Goal: Communication & Community: Participate in discussion

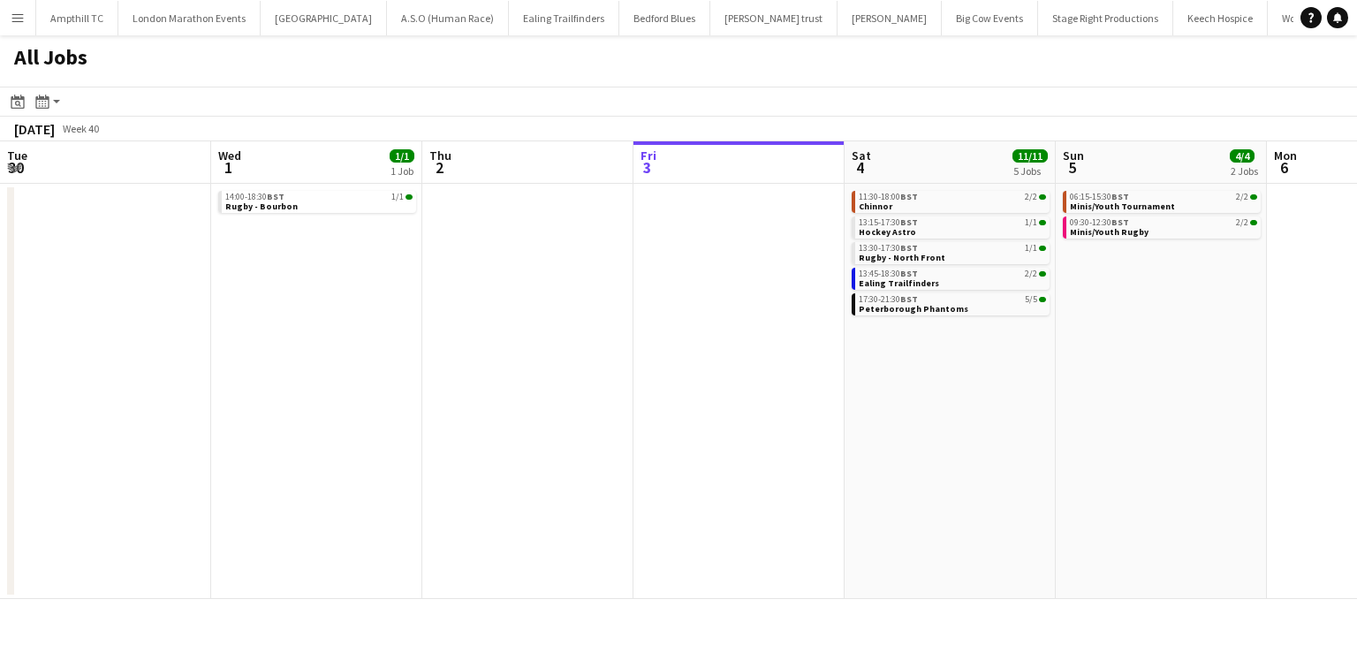
scroll to position [0, 422]
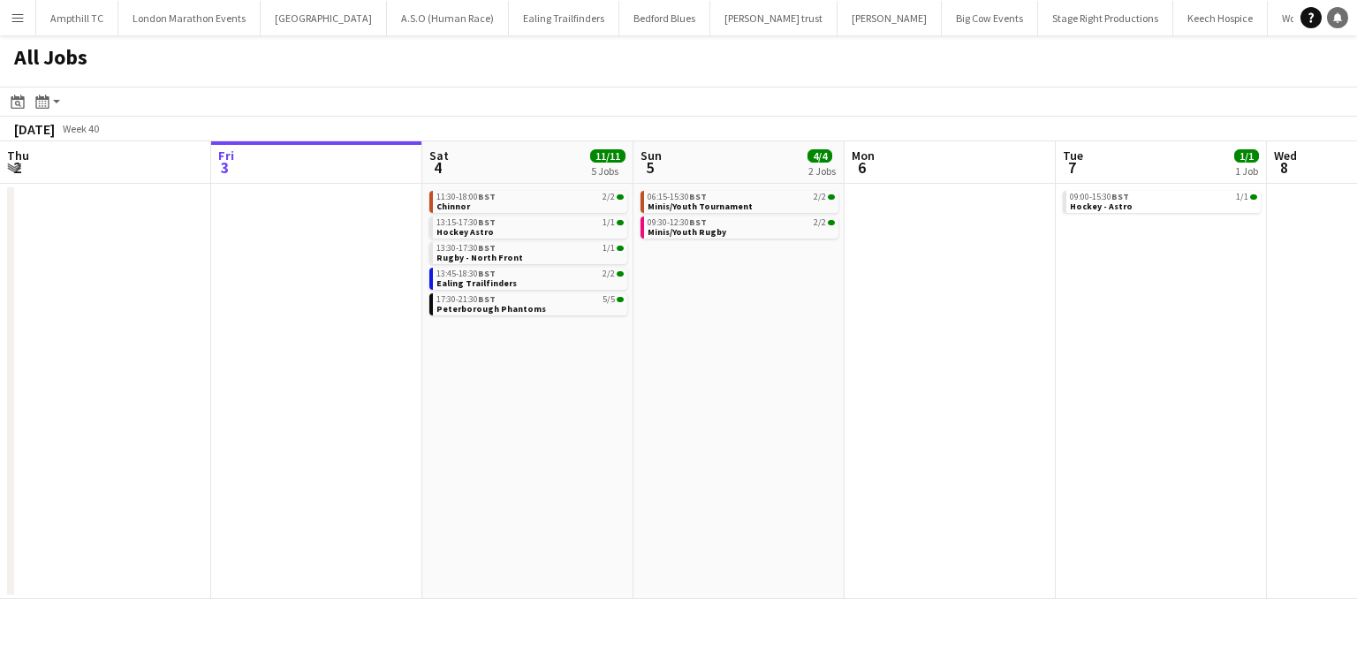
click at [1343, 17] on link "Notifications" at bounding box center [1337, 17] width 21 height 21
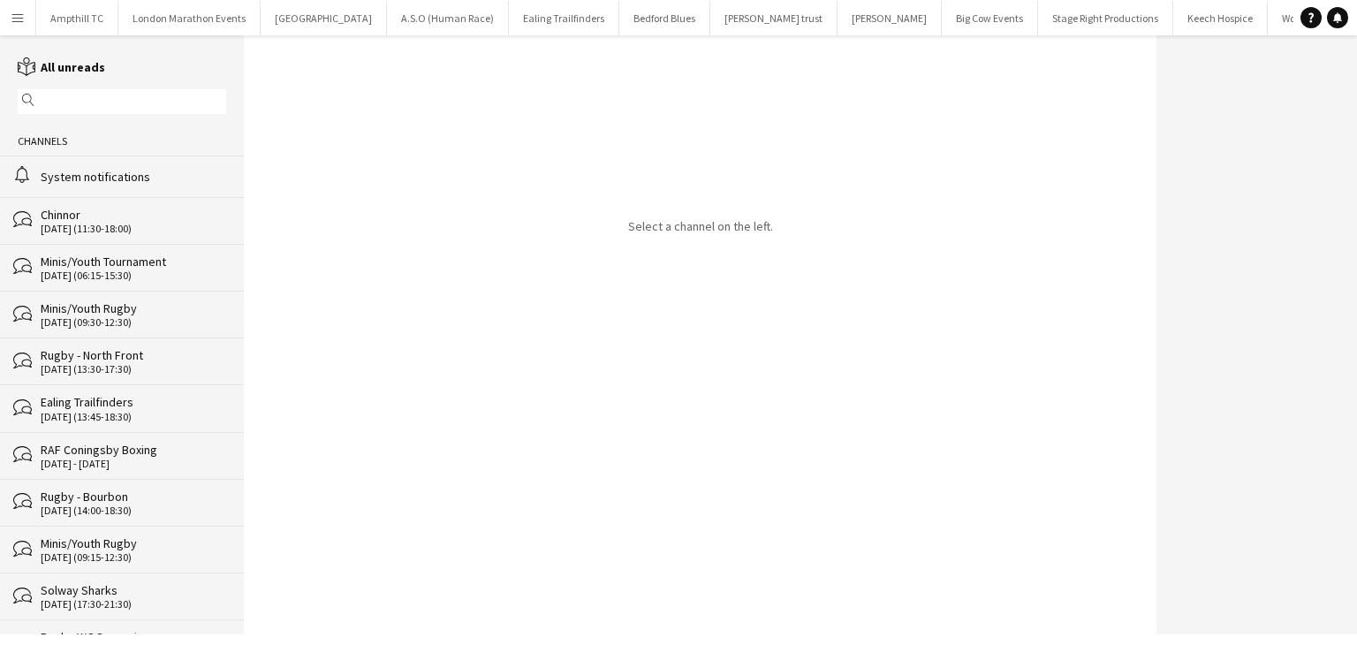
click at [113, 229] on div "[DATE] (11:30-18:00)" at bounding box center [134, 229] width 186 height 12
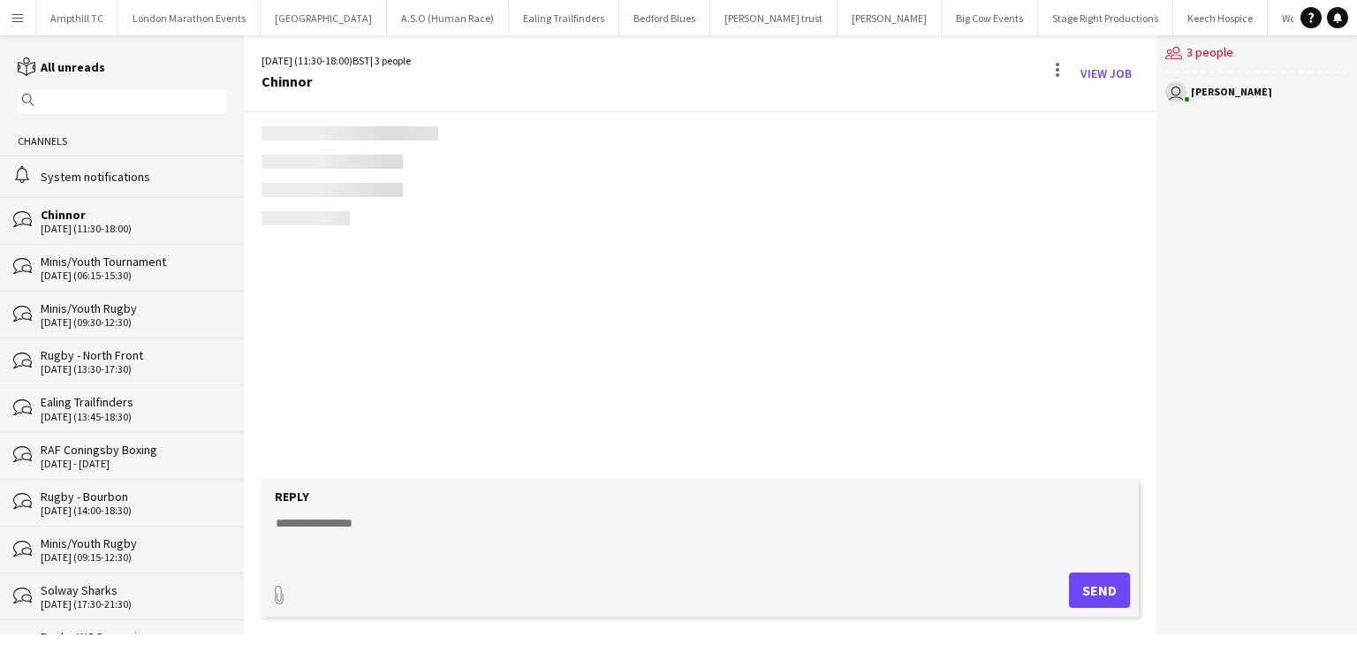
scroll to position [87, 0]
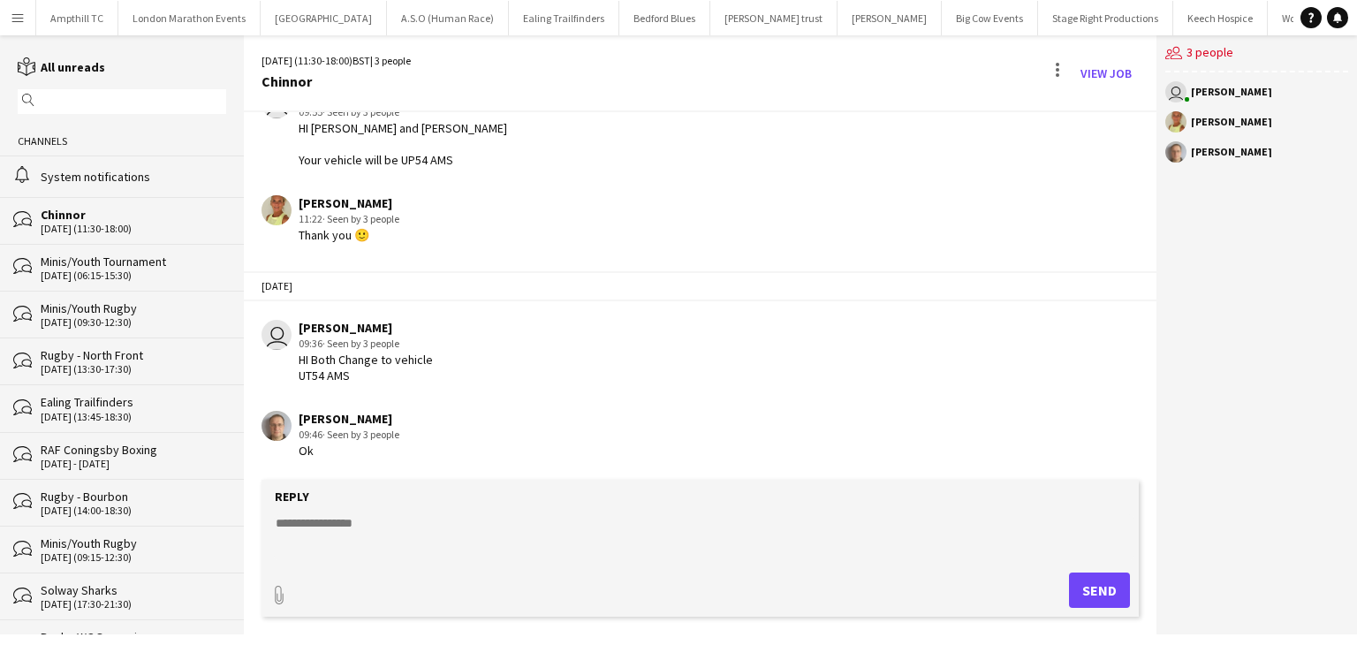
click at [138, 282] on div "bubbles Minis/Youth Tournament [DATE] (06:15-15:30)" at bounding box center [122, 267] width 244 height 47
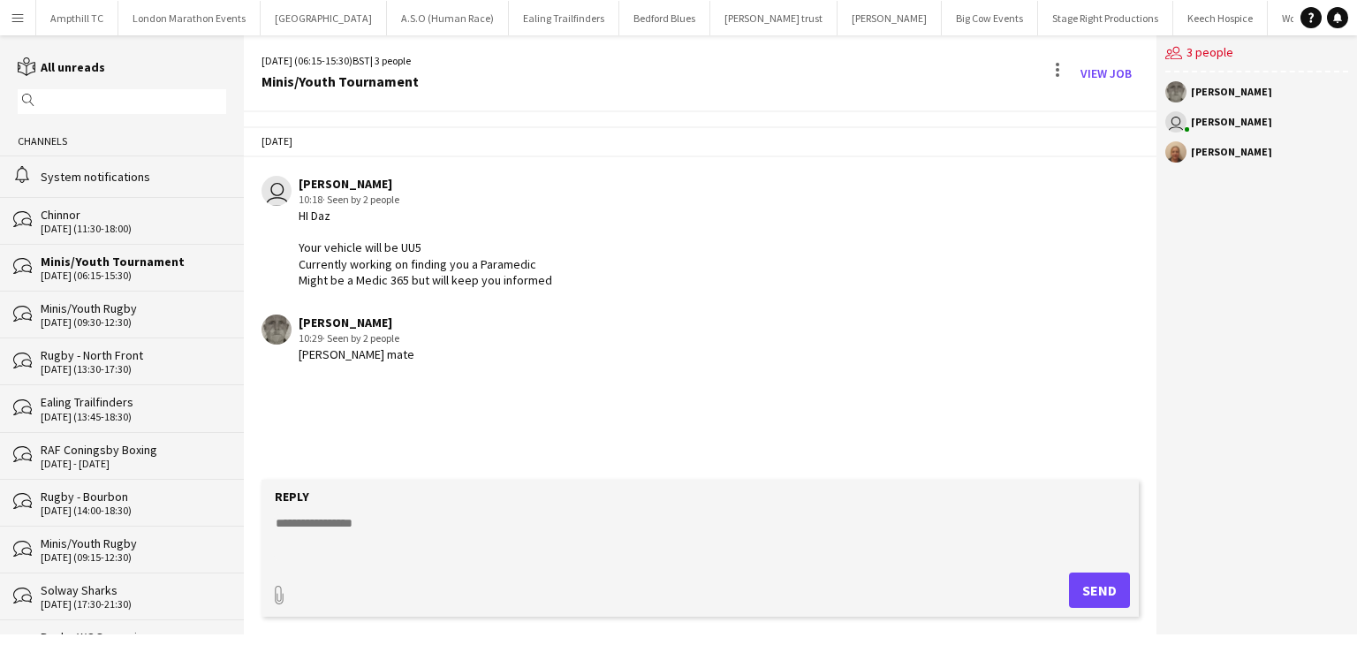
click at [134, 411] on div "[DATE] (13:45-18:30)" at bounding box center [134, 417] width 186 height 12
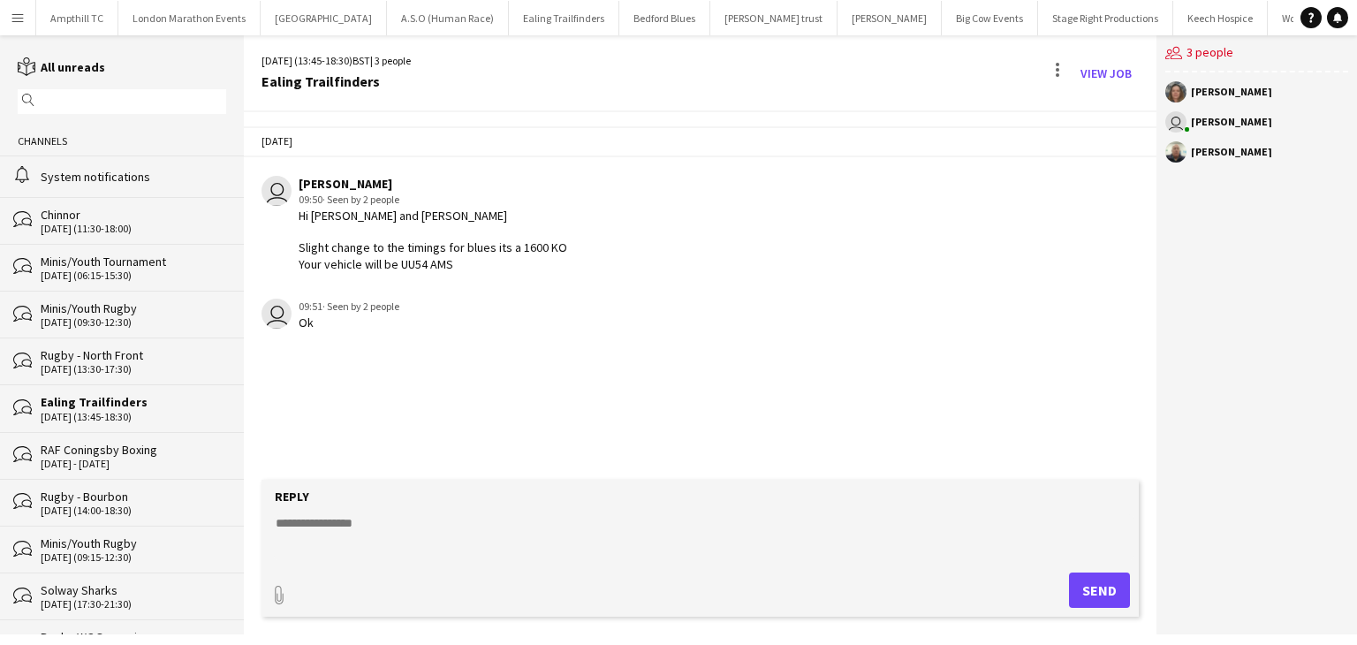
click at [290, 539] on textarea at bounding box center [704, 537] width 860 height 46
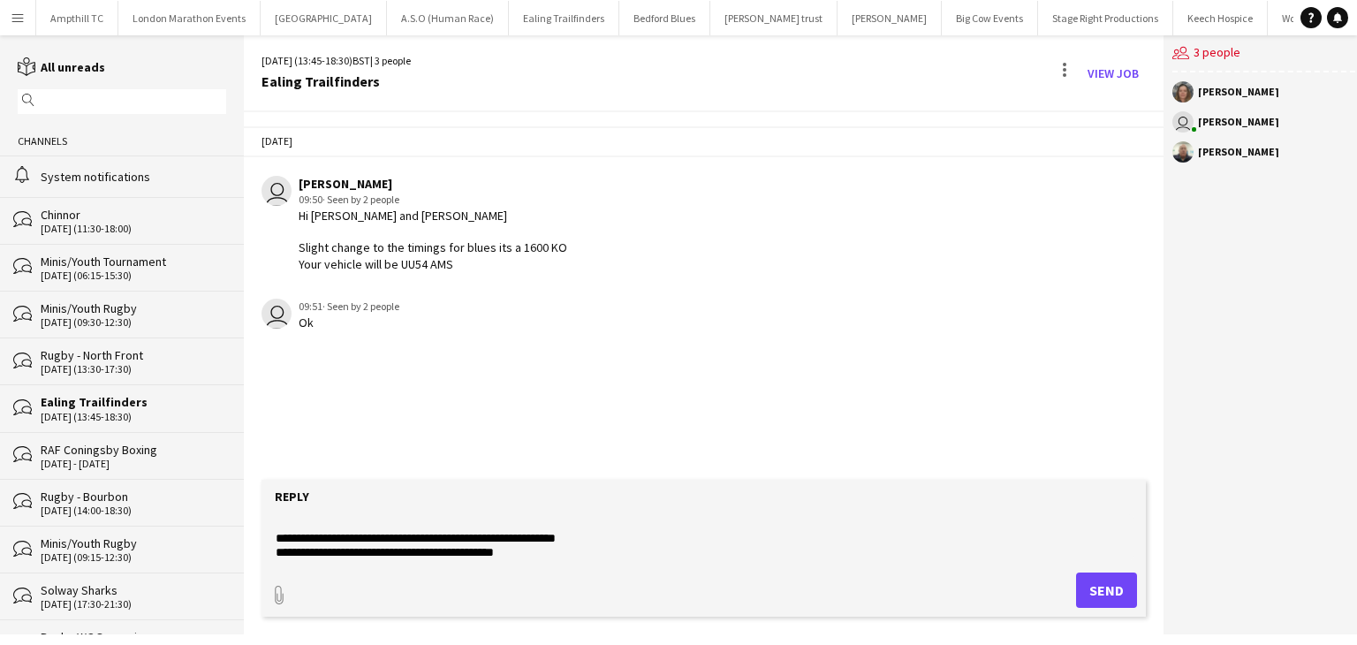
type textarea "**********"
click at [1109, 584] on button "Send" at bounding box center [1106, 590] width 61 height 35
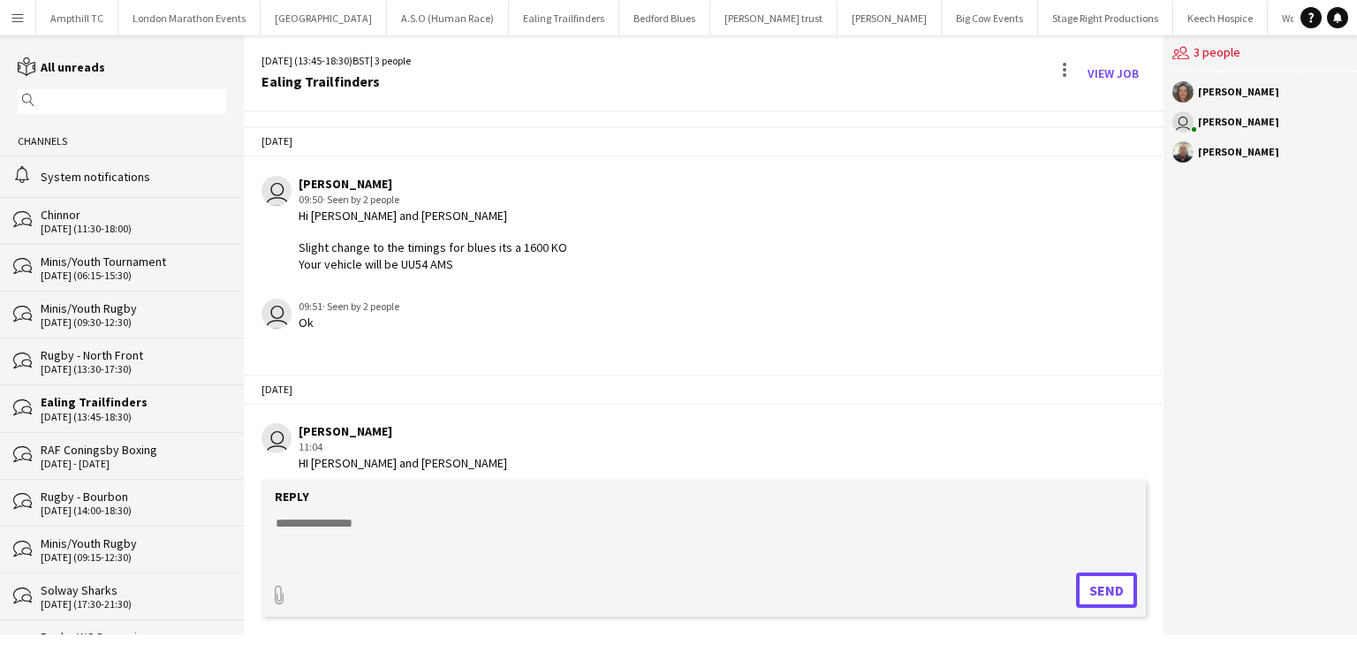
scroll to position [60, 0]
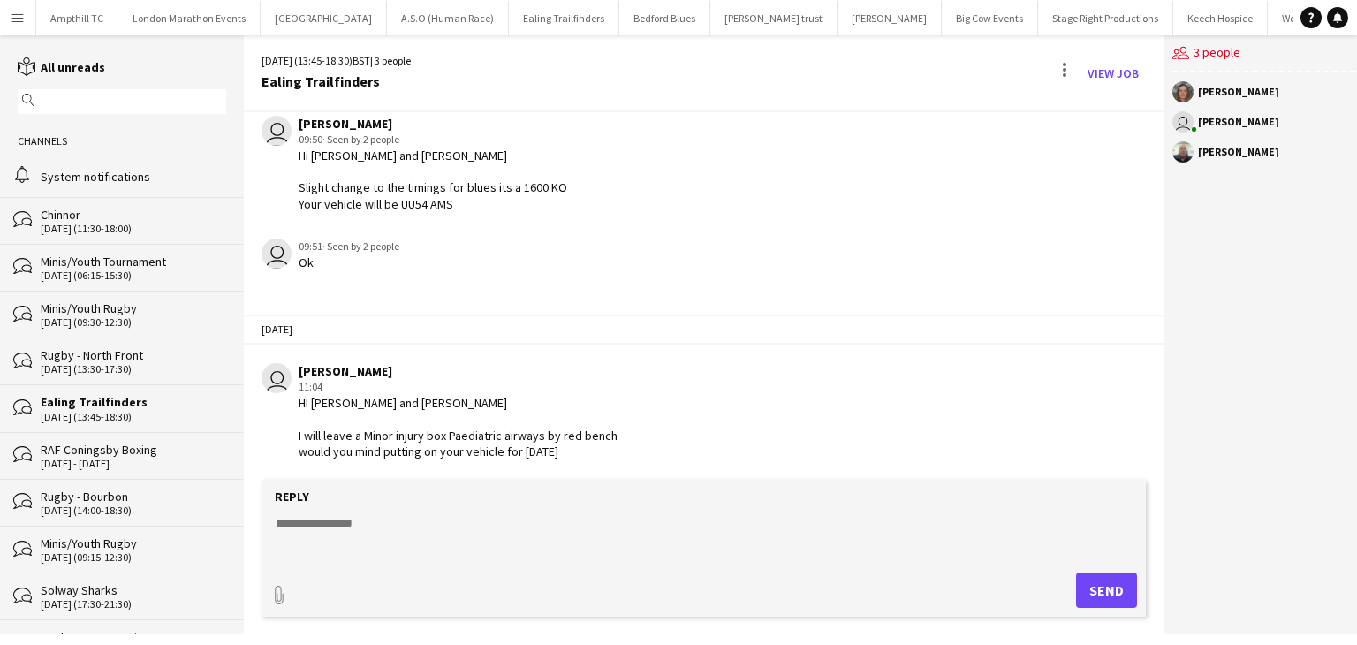
click at [19, 20] on app-icon "Menu" at bounding box center [18, 18] width 14 height 14
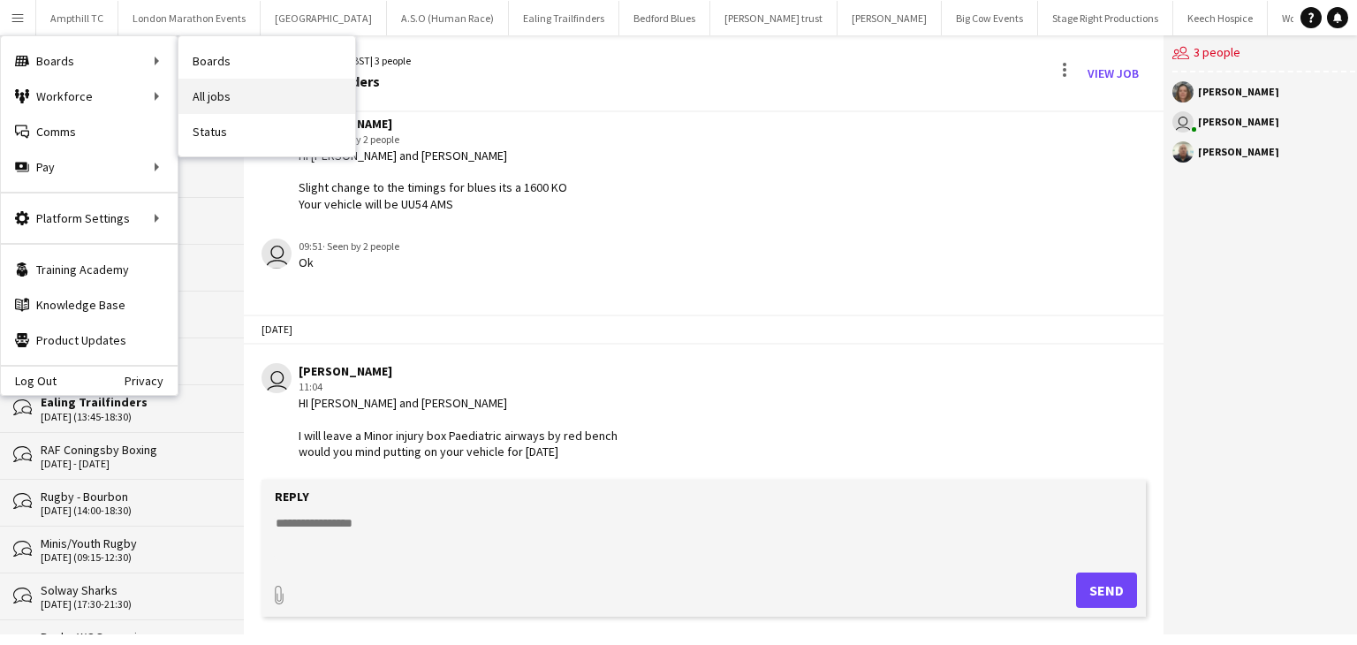
click at [236, 87] on link "All jobs" at bounding box center [267, 96] width 177 height 35
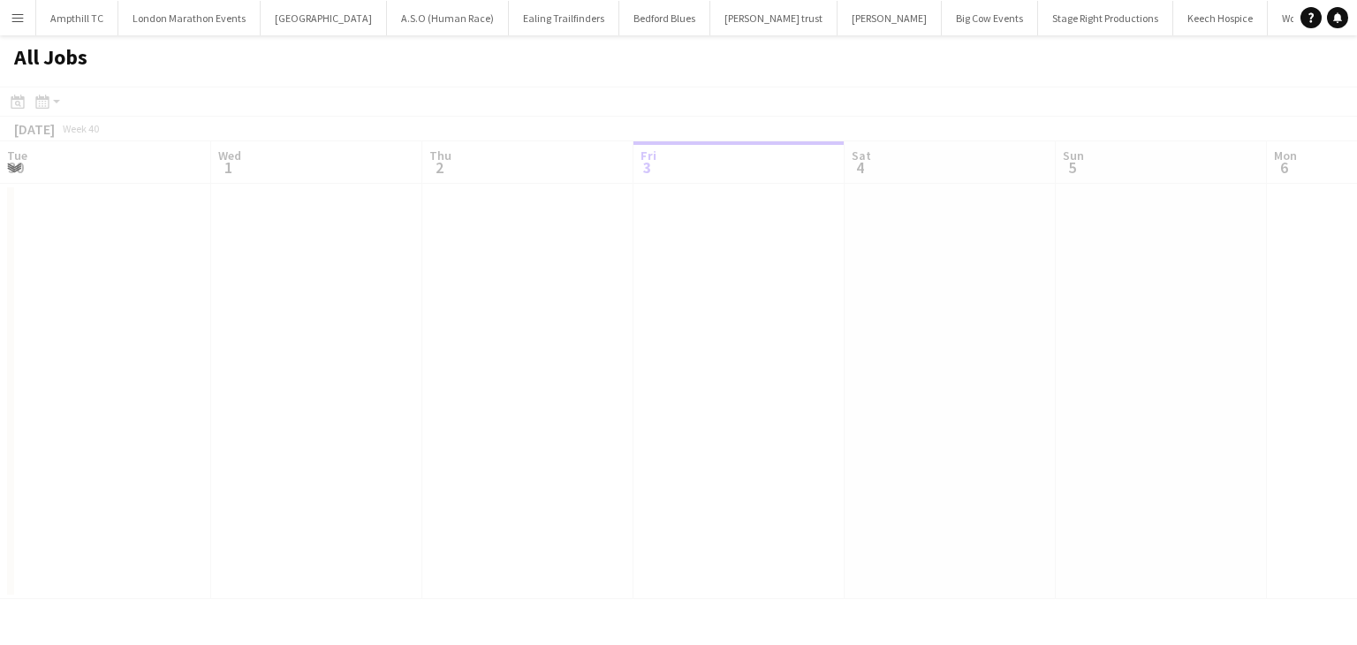
scroll to position [0, 422]
